Goal: Information Seeking & Learning: Learn about a topic

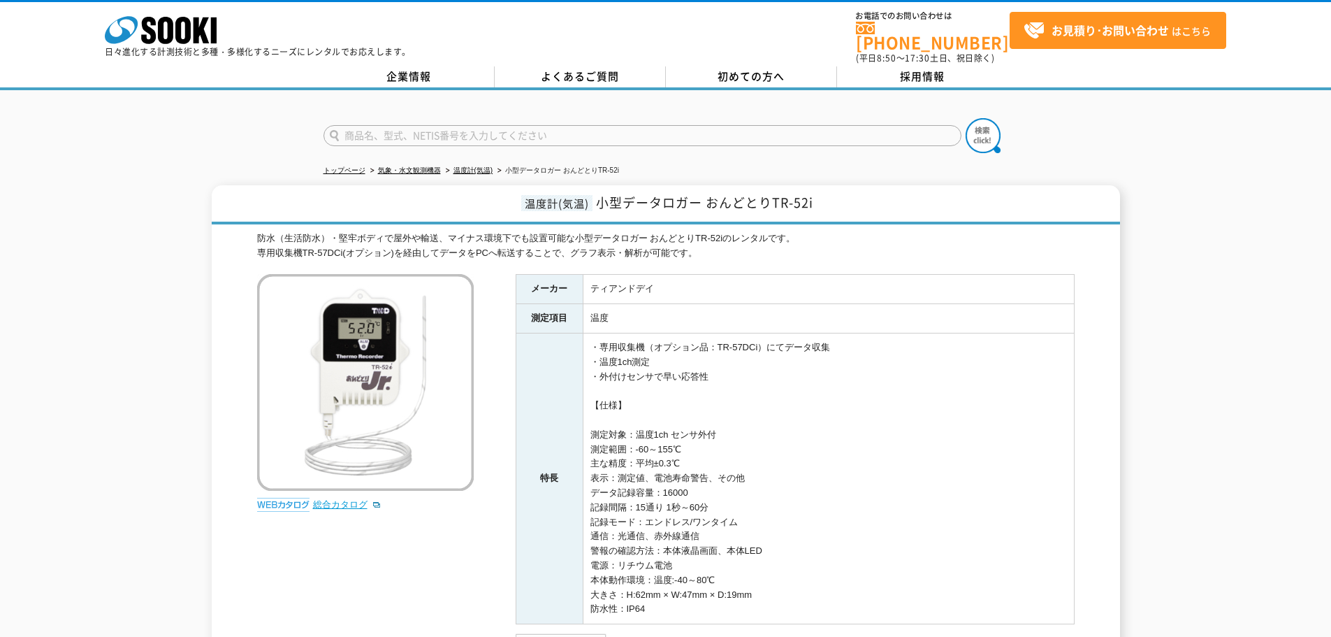
click at [354, 499] on link "総合カタログ" at bounding box center [347, 504] width 68 height 10
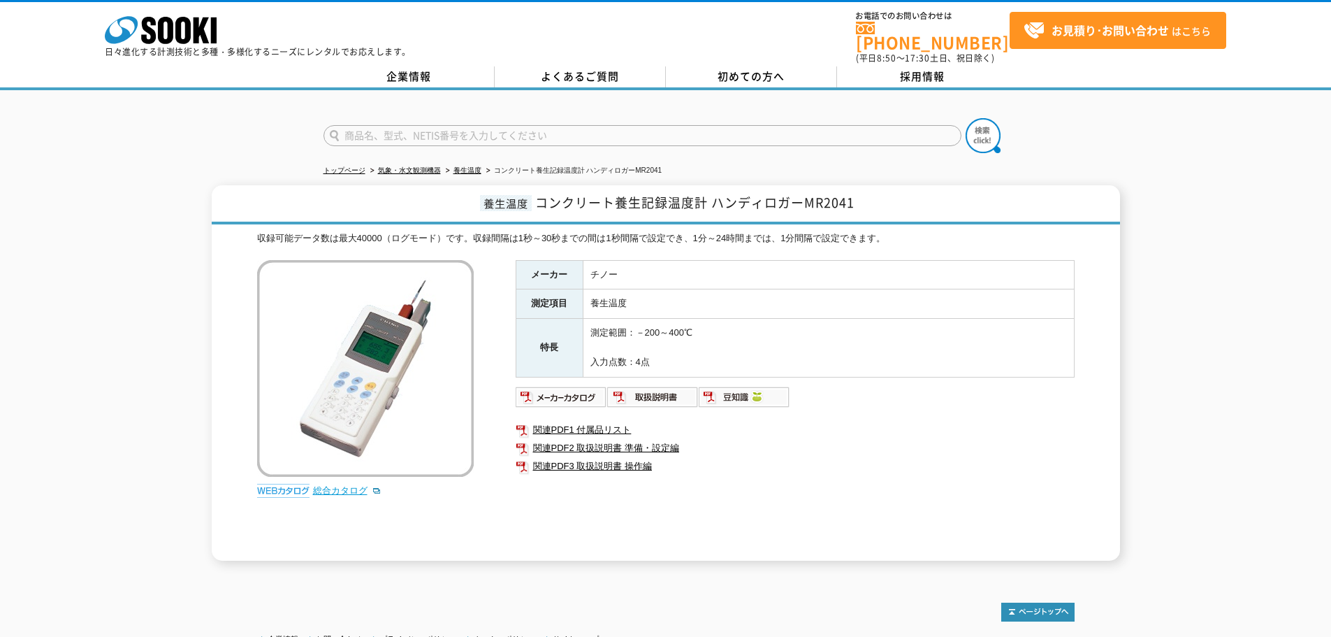
click at [342, 485] on link "総合カタログ" at bounding box center [347, 490] width 68 height 10
click at [435, 125] on input "text" at bounding box center [643, 135] width 638 height 21
type input "商品名、型式、NETIS番号を入力してください"
click at [474, 166] on link "養生温度" at bounding box center [468, 170] width 28 height 8
